Goal: Task Accomplishment & Management: Manage account settings

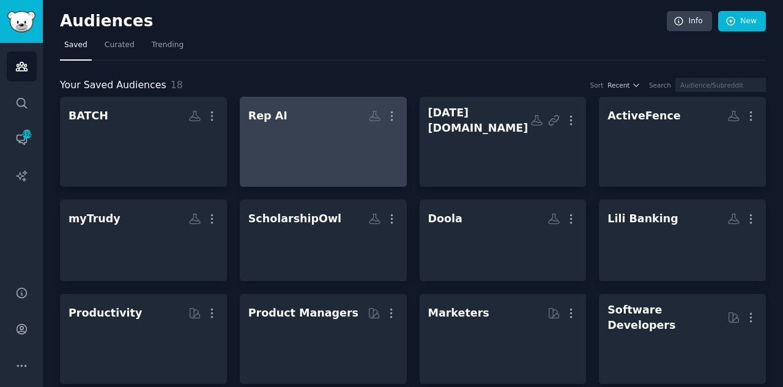
click at [302, 150] on div at bounding box center [323, 148] width 150 height 43
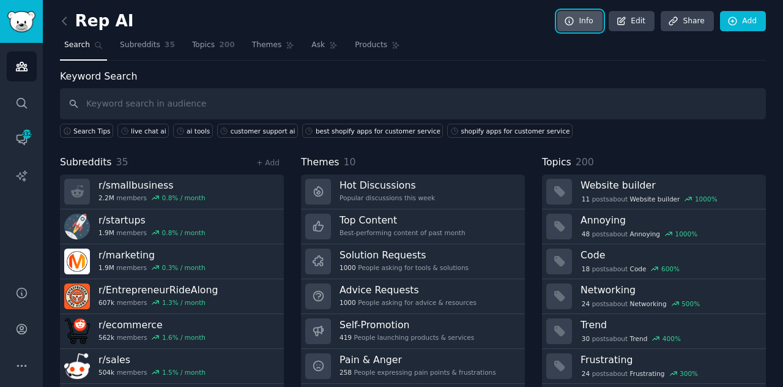
click at [590, 16] on link "Info" at bounding box center [579, 21] width 45 height 21
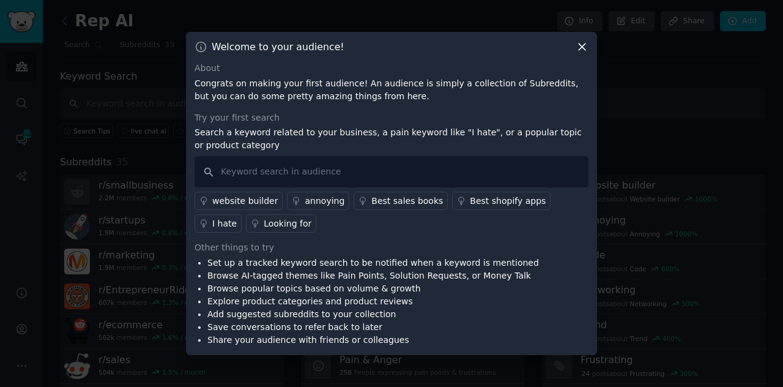
click at [633, 41] on div at bounding box center [391, 193] width 783 height 387
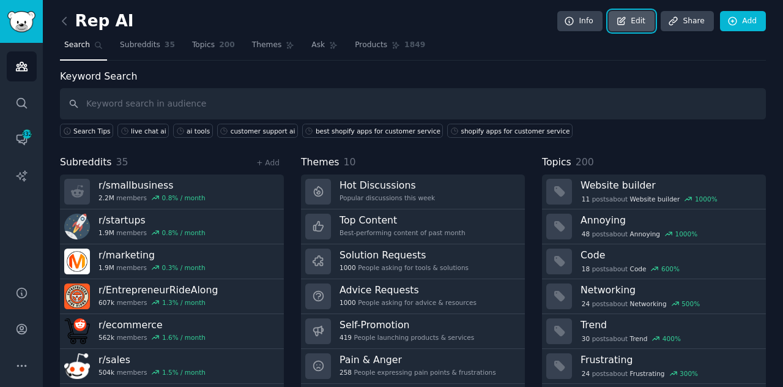
click at [634, 23] on link "Edit" at bounding box center [632, 21] width 46 height 21
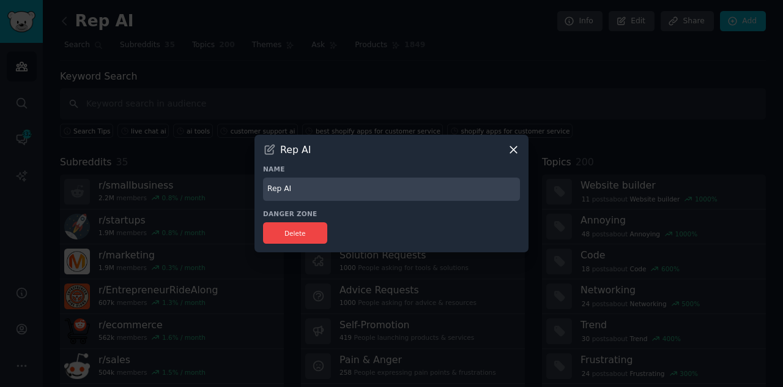
click at [513, 145] on icon at bounding box center [513, 149] width 13 height 13
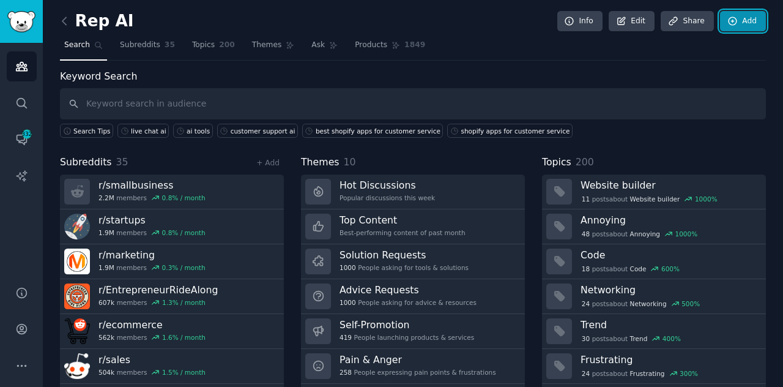
click at [743, 20] on link "Add" at bounding box center [743, 21] width 46 height 21
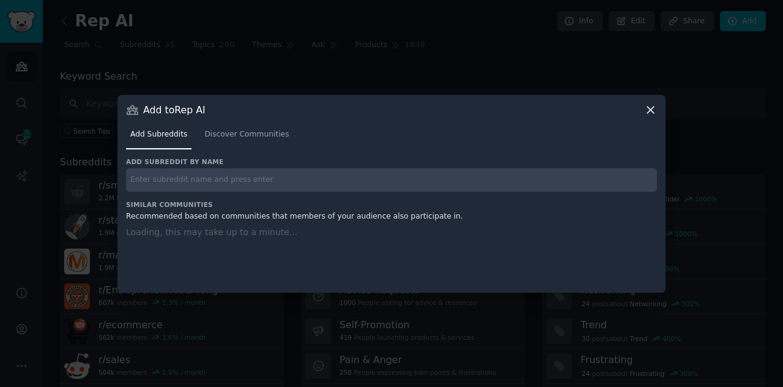
click at [357, 169] on input "text" at bounding box center [391, 180] width 531 height 24
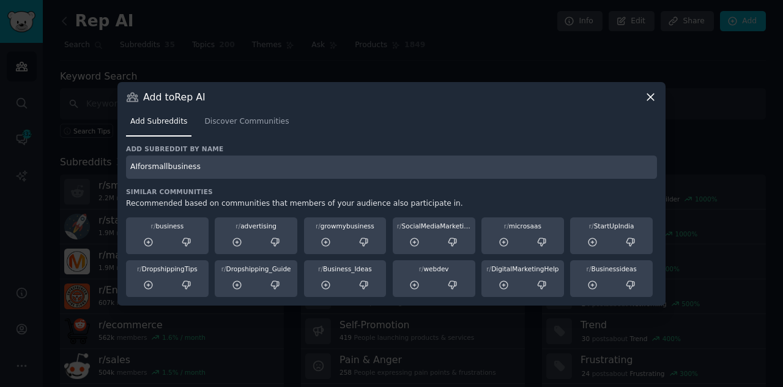
type input "AIforsmallbusiness"
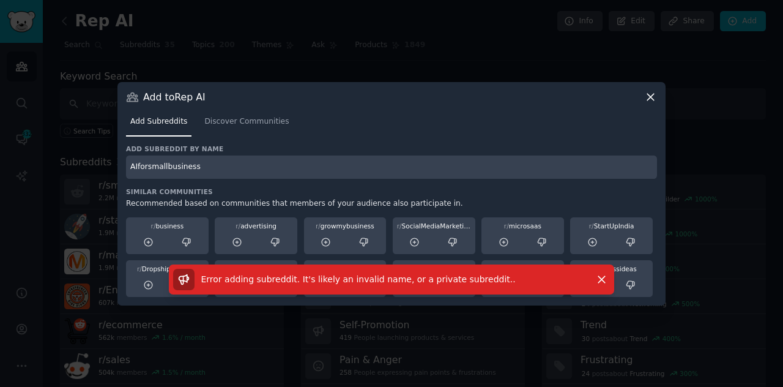
click at [172, 165] on input "AIforsmallbusiness" at bounding box center [391, 167] width 531 height 24
paste input "AiForSmallBusiness"
type input "AiForSmallBusiness"
click at [168, 163] on input "AiForSmallBusiness" at bounding box center [391, 167] width 531 height 24
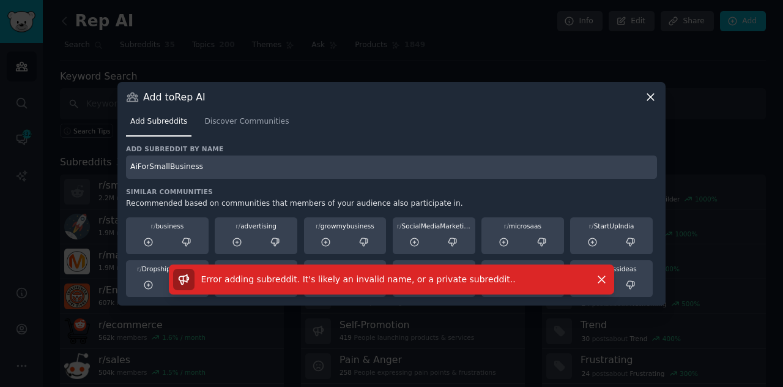
click at [168, 163] on input "AiForSmallBusiness" at bounding box center [391, 167] width 531 height 24
paste input "r/AiForSmallBusiness"
type input "r/AiForSmallBusiness"
click at [598, 280] on icon "button" at bounding box center [601, 279] width 13 height 13
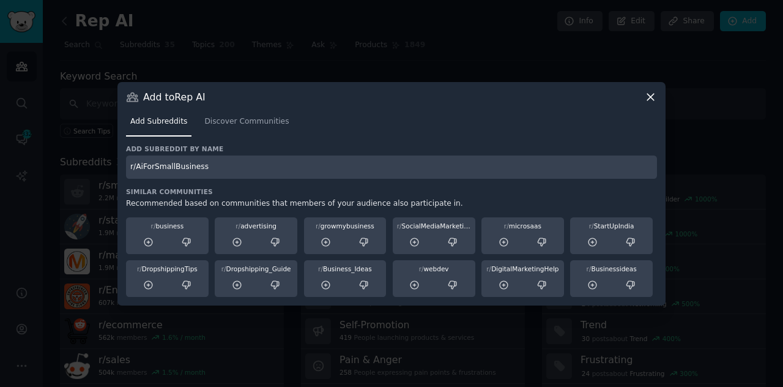
click at [650, 91] on icon at bounding box center [650, 97] width 13 height 13
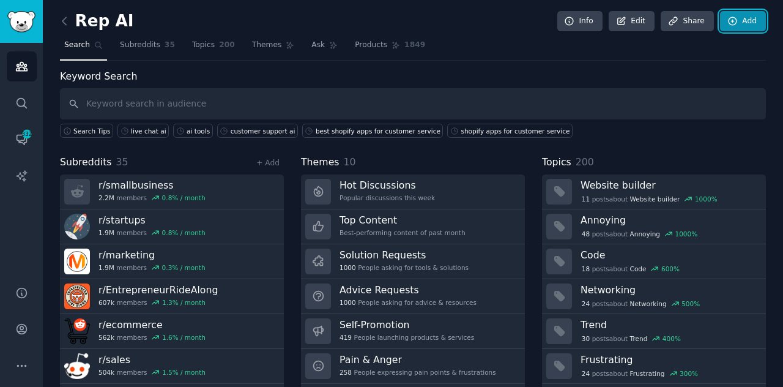
click at [739, 23] on link "Add" at bounding box center [743, 21] width 46 height 21
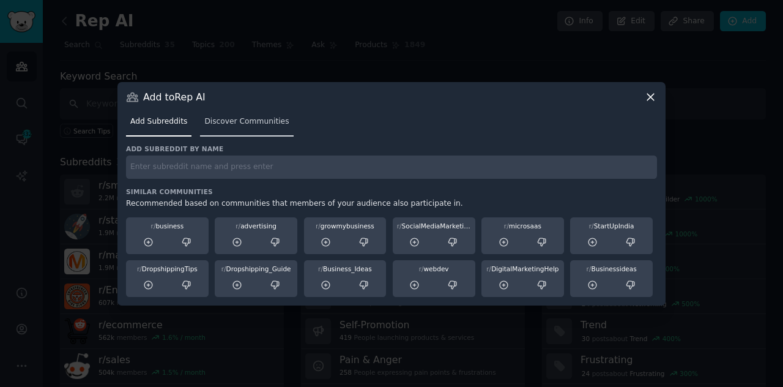
click at [230, 121] on span "Discover Communities" at bounding box center [246, 121] width 84 height 11
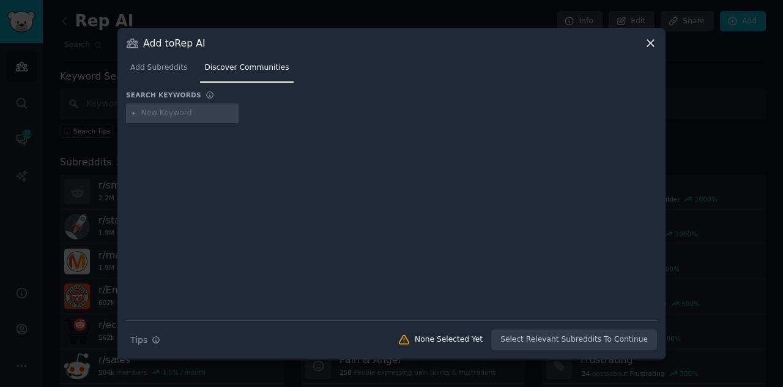
type input "r/AiForSmallBusiness"
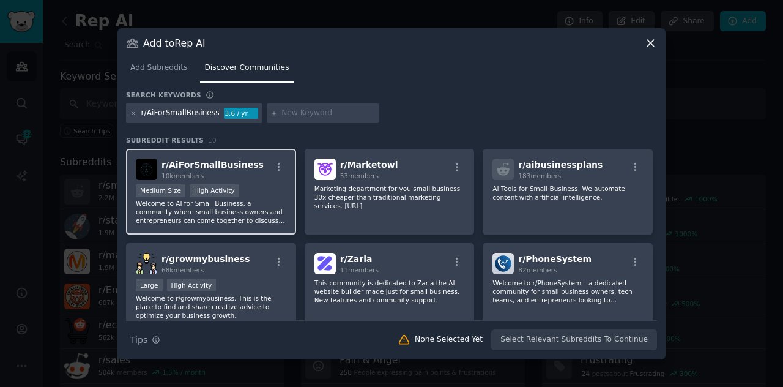
click at [231, 165] on span "r/ AiForSmallBusiness" at bounding box center [213, 165] width 102 height 10
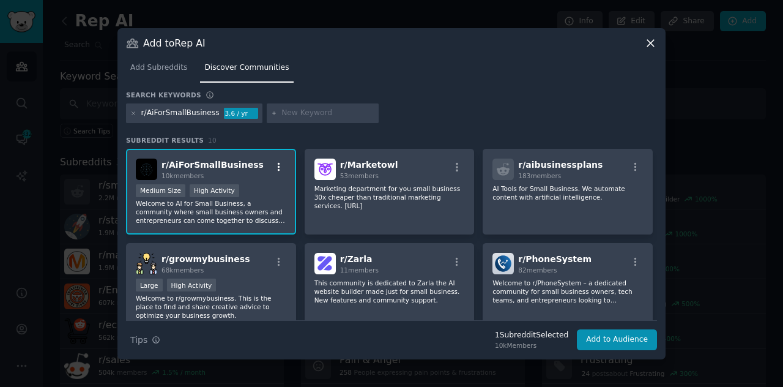
click at [275, 170] on icon "button" at bounding box center [279, 167] width 11 height 11
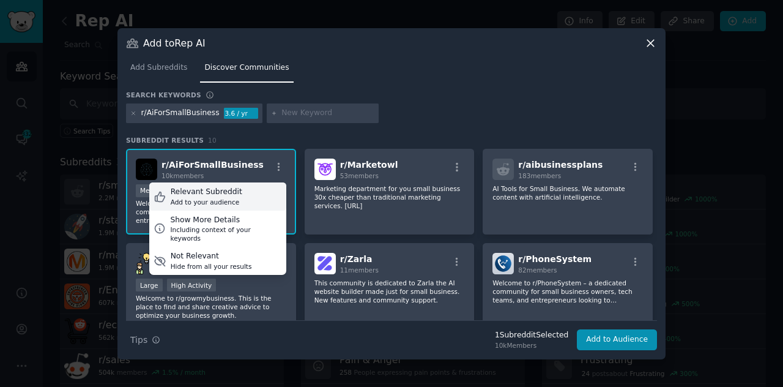
click at [201, 193] on div "Relevant Subreddit" at bounding box center [207, 192] width 72 height 11
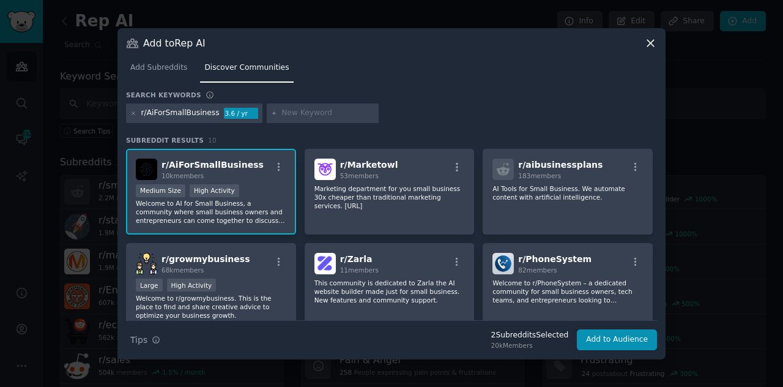
click at [649, 49] on icon at bounding box center [650, 43] width 13 height 13
